Goal: Task Accomplishment & Management: Manage account settings

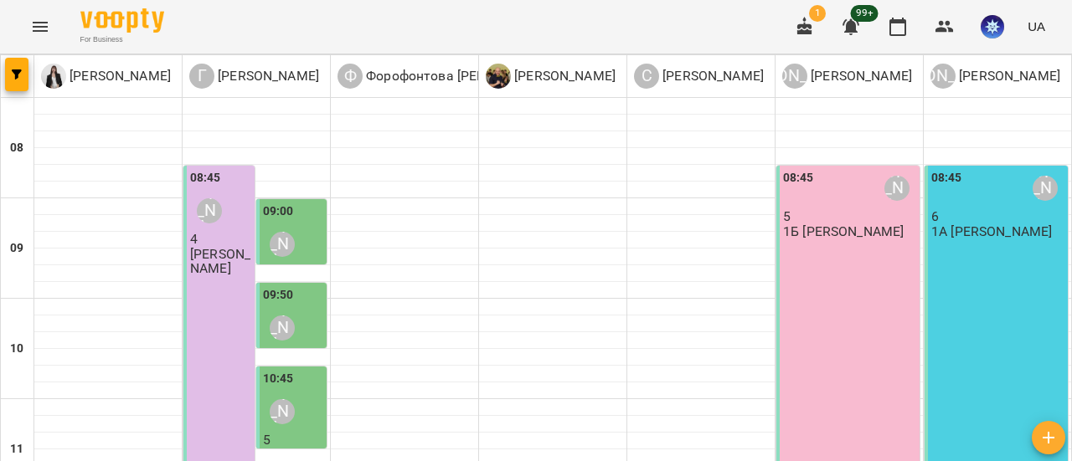
scroll to position [335, 0]
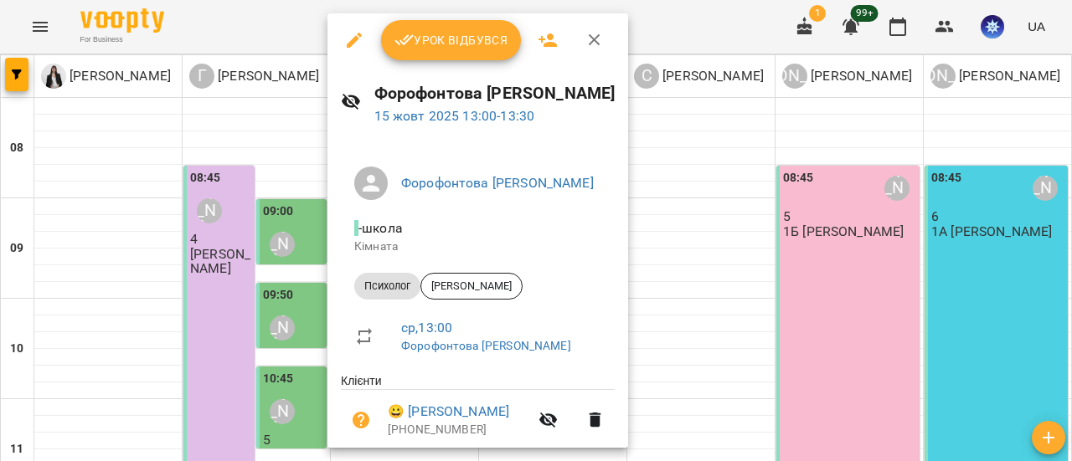
click at [467, 40] on span "Урок відбувся" at bounding box center [451, 40] width 114 height 20
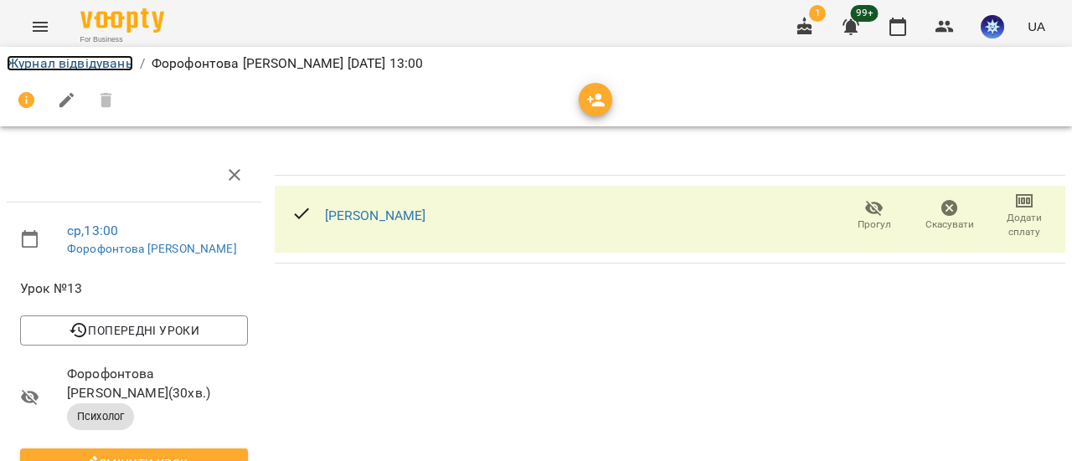
click at [88, 65] on link "Журнал відвідувань" at bounding box center [70, 63] width 126 height 16
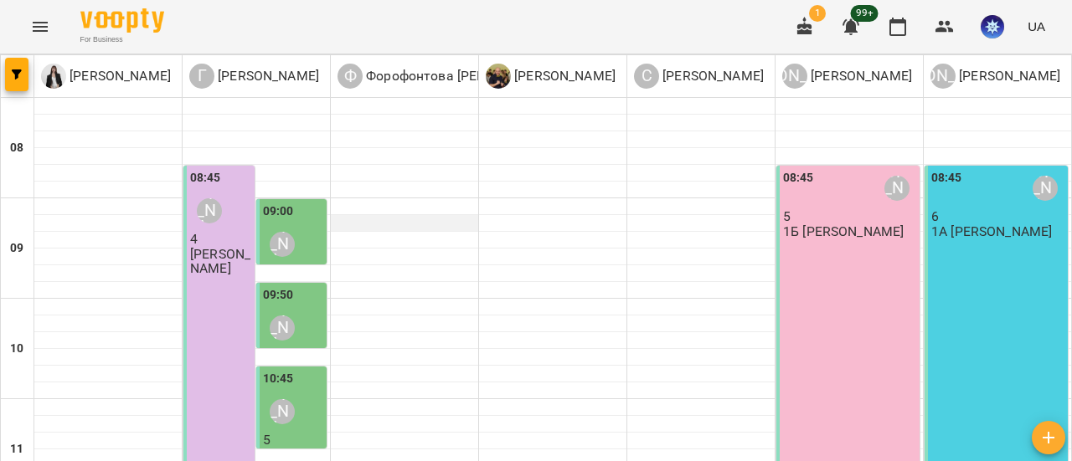
scroll to position [335, 0]
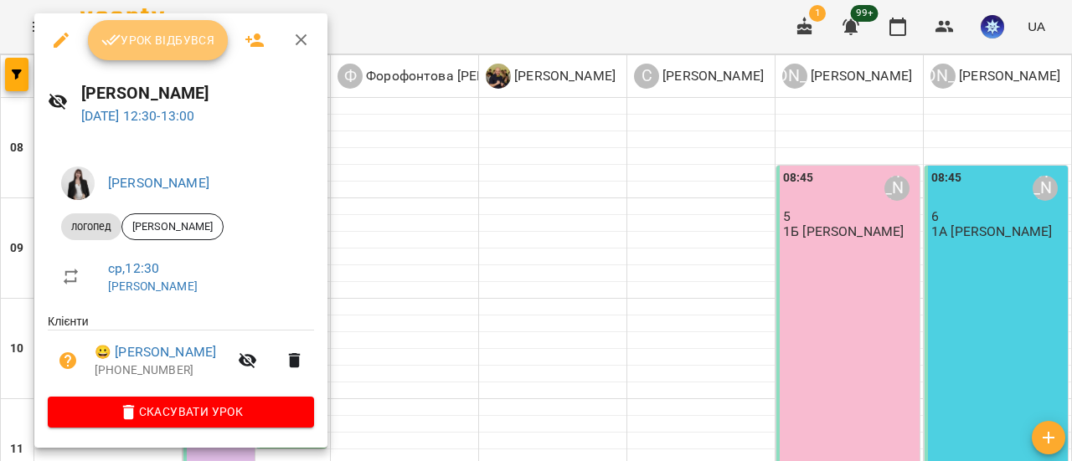
click at [184, 44] on span "Урок відбувся" at bounding box center [158, 40] width 114 height 20
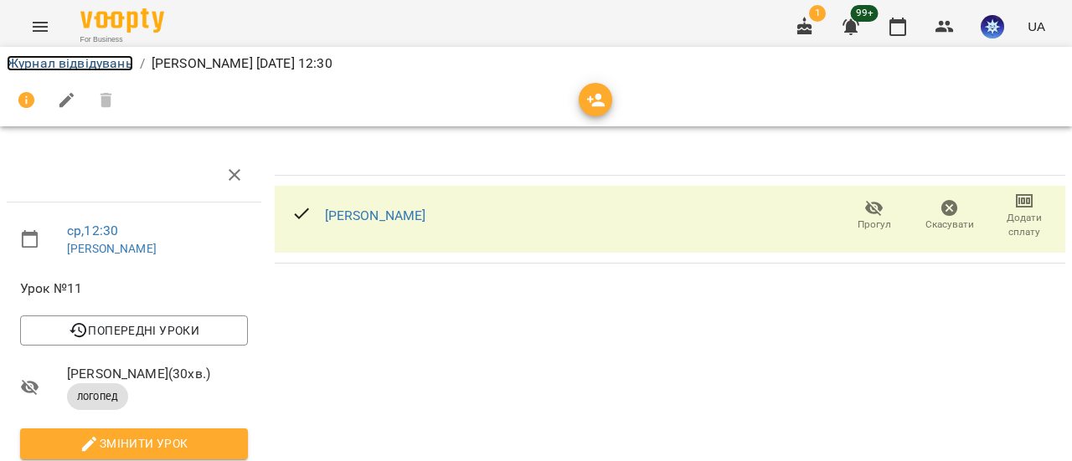
click at [109, 64] on link "Журнал відвідувань" at bounding box center [70, 63] width 126 height 16
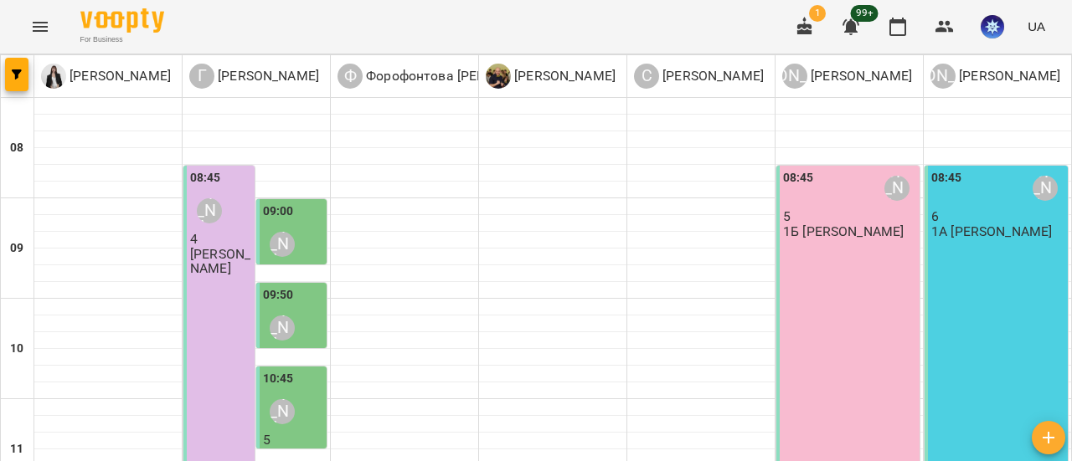
scroll to position [335, 0]
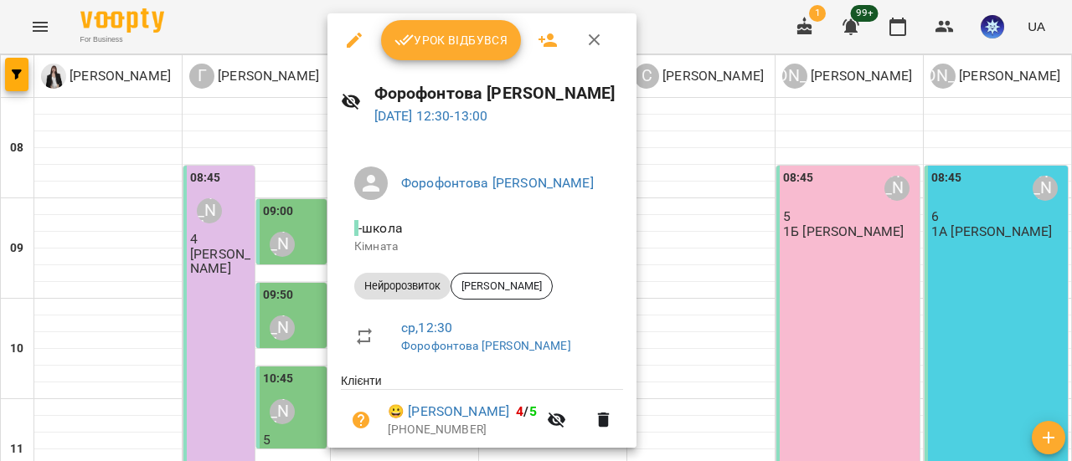
click at [588, 39] on icon "button" at bounding box center [594, 40] width 20 height 20
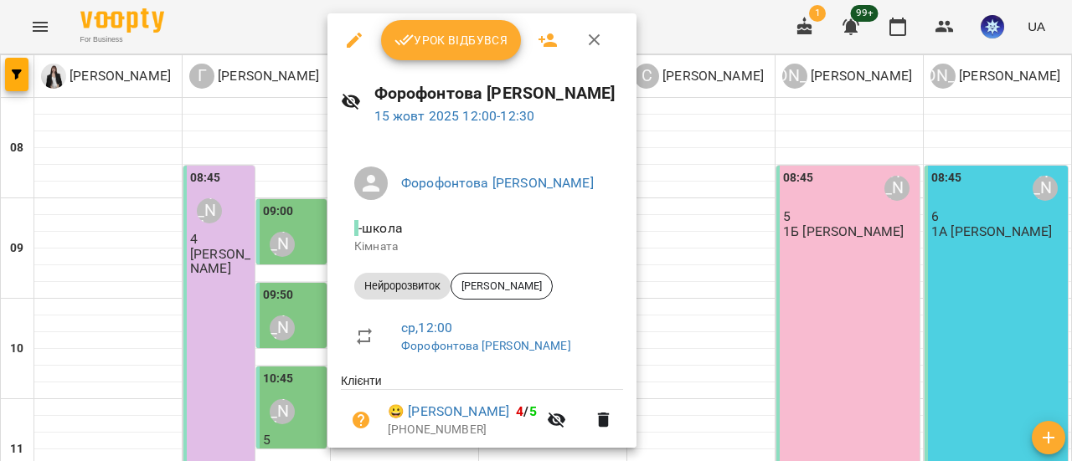
click at [592, 40] on icon "button" at bounding box center [595, 40] width 12 height 12
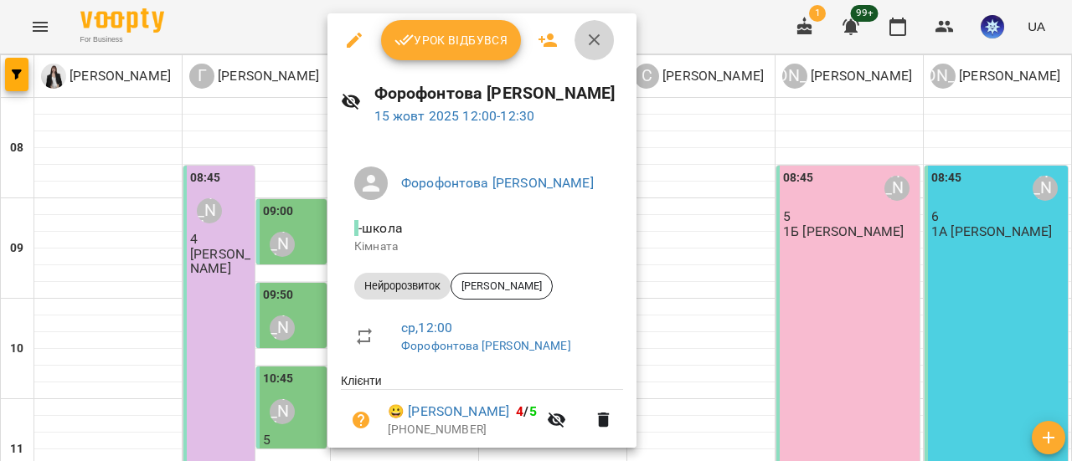
click at [586, 39] on icon "button" at bounding box center [594, 40] width 20 height 20
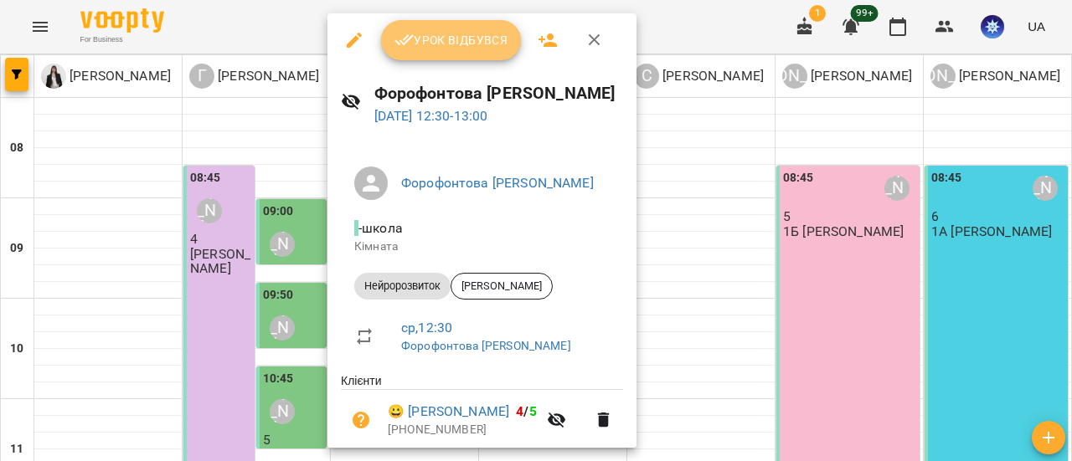
click at [469, 34] on span "Урок відбувся" at bounding box center [451, 40] width 114 height 20
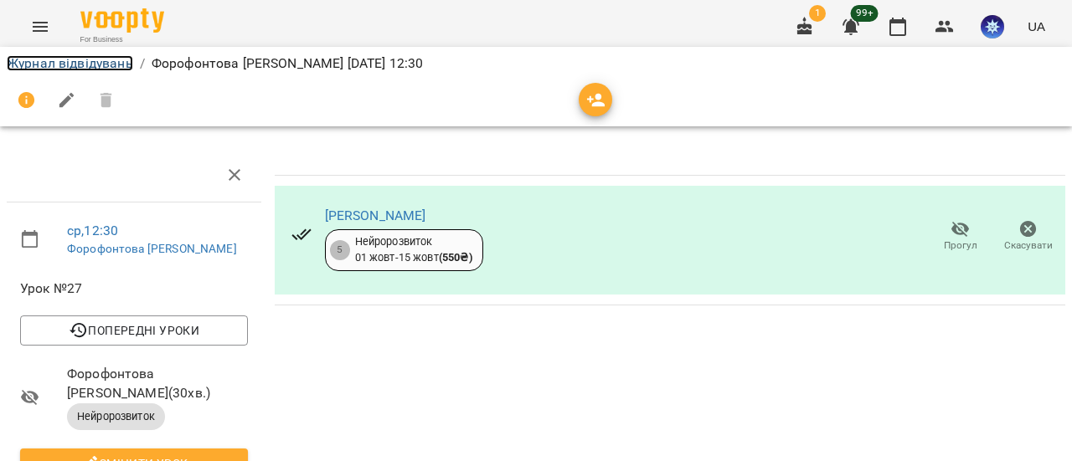
click at [79, 55] on link "Журнал відвідувань" at bounding box center [70, 63] width 126 height 16
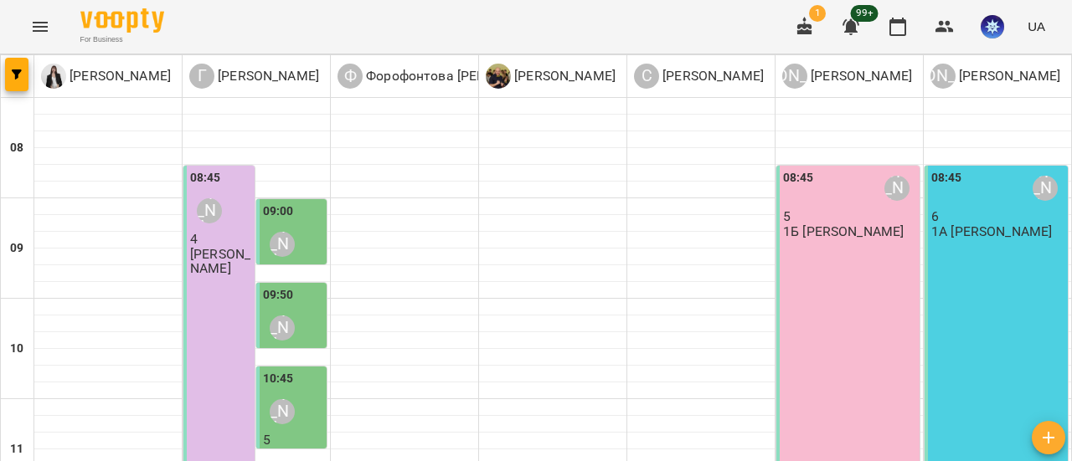
scroll to position [335, 0]
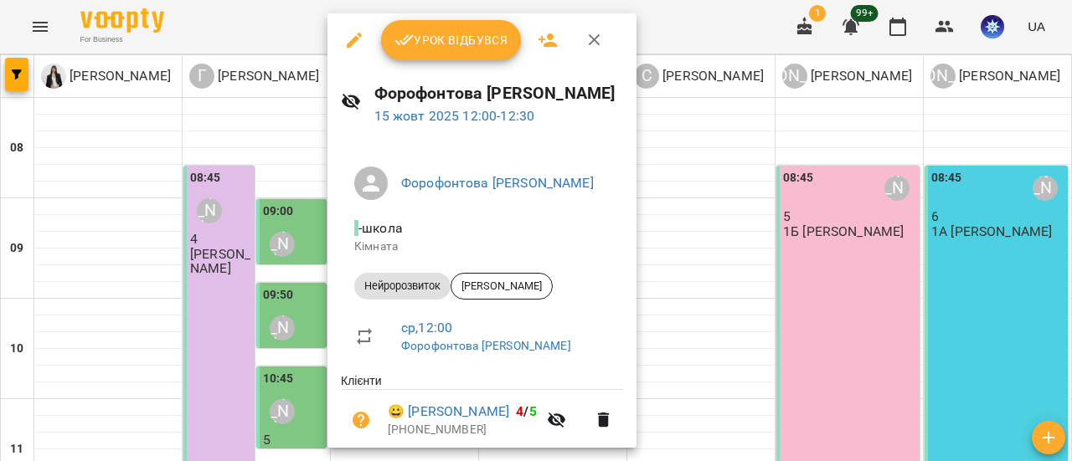
click at [455, 36] on span "Урок відбувся" at bounding box center [451, 40] width 114 height 20
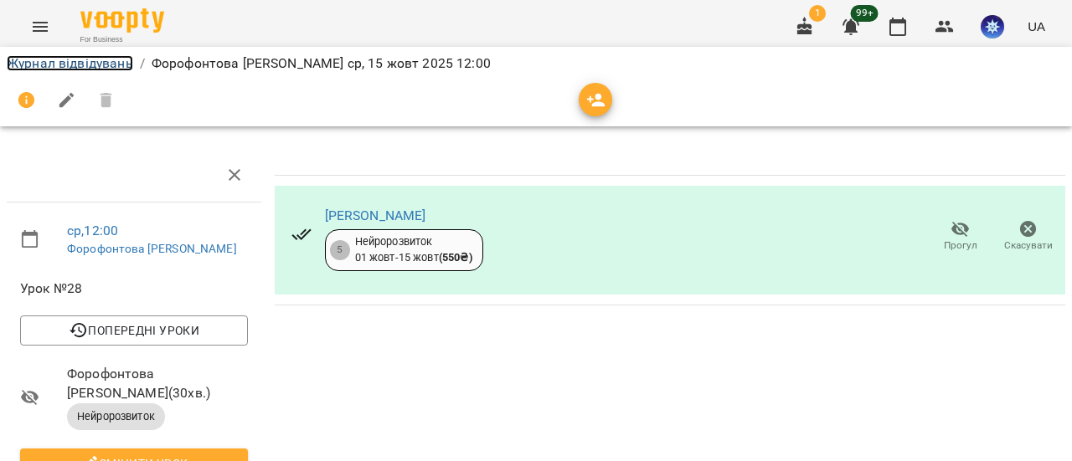
click at [83, 58] on link "Журнал відвідувань" at bounding box center [70, 63] width 126 height 16
